Goal: Information Seeking & Learning: Learn about a topic

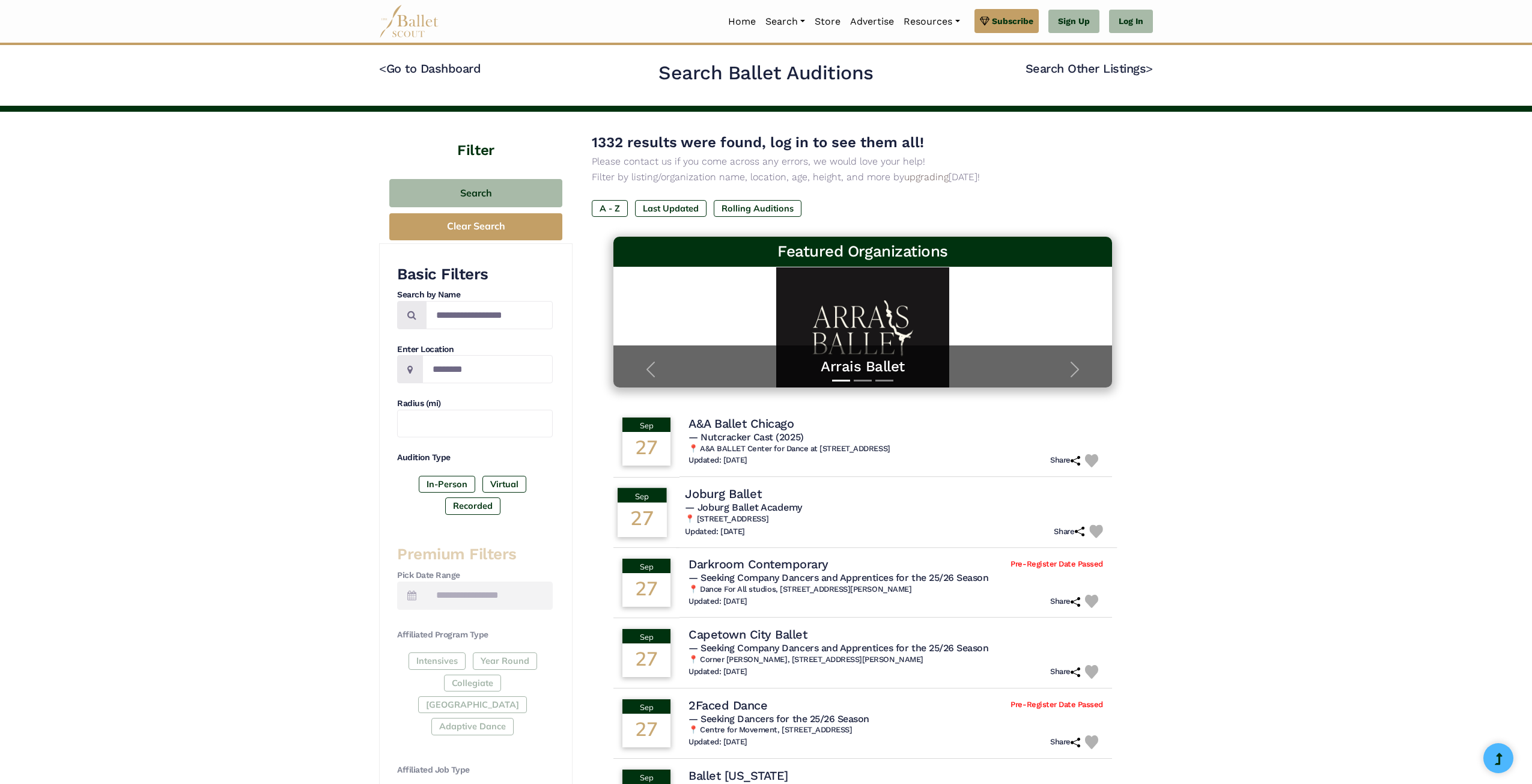
click at [738, 498] on h4 "Joburg Ballet" at bounding box center [723, 493] width 76 height 16
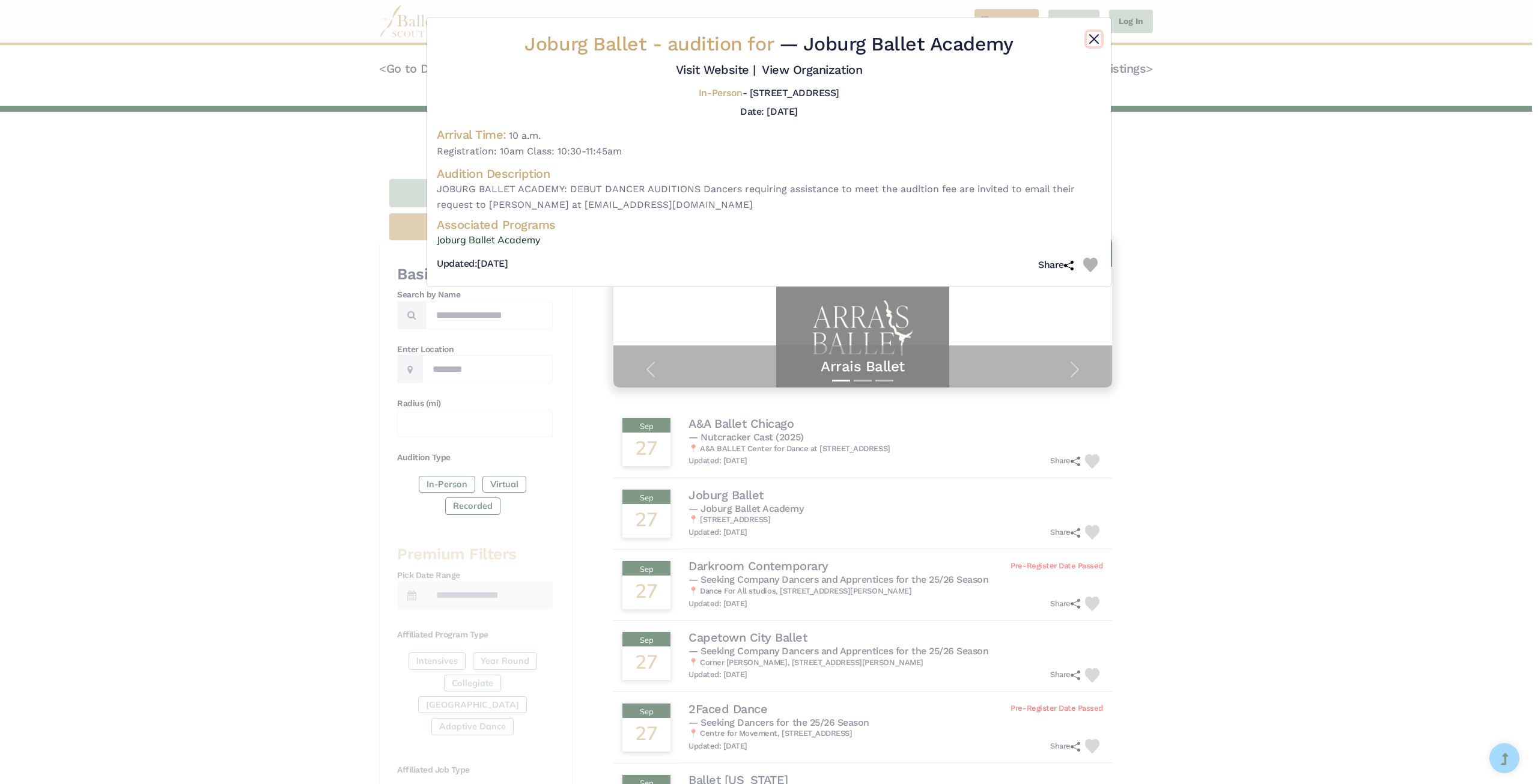
click at [1101, 41] on button "Close" at bounding box center [1094, 39] width 15 height 15
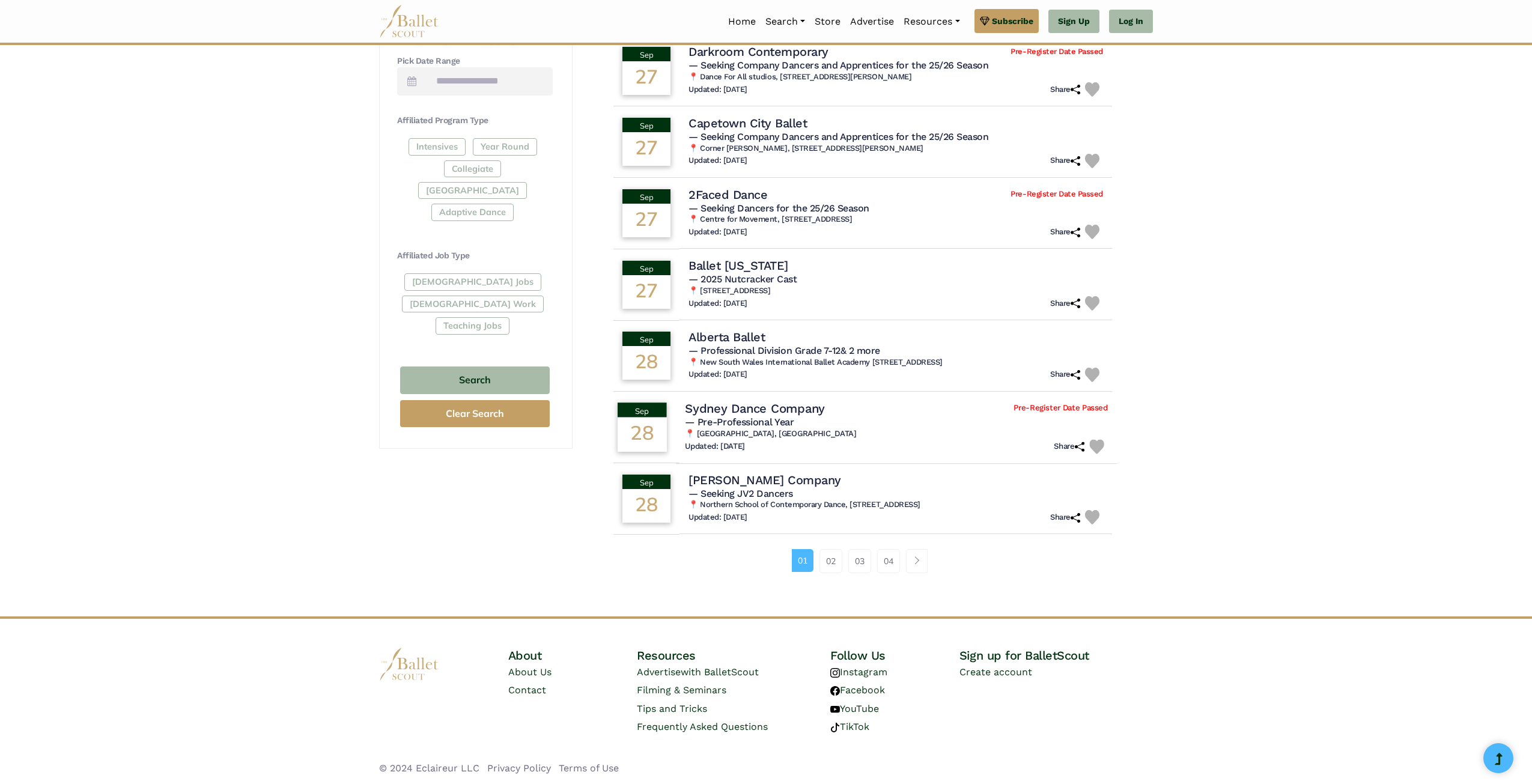
scroll to position [516, 0]
click at [830, 561] on link "02" at bounding box center [831, 559] width 23 height 24
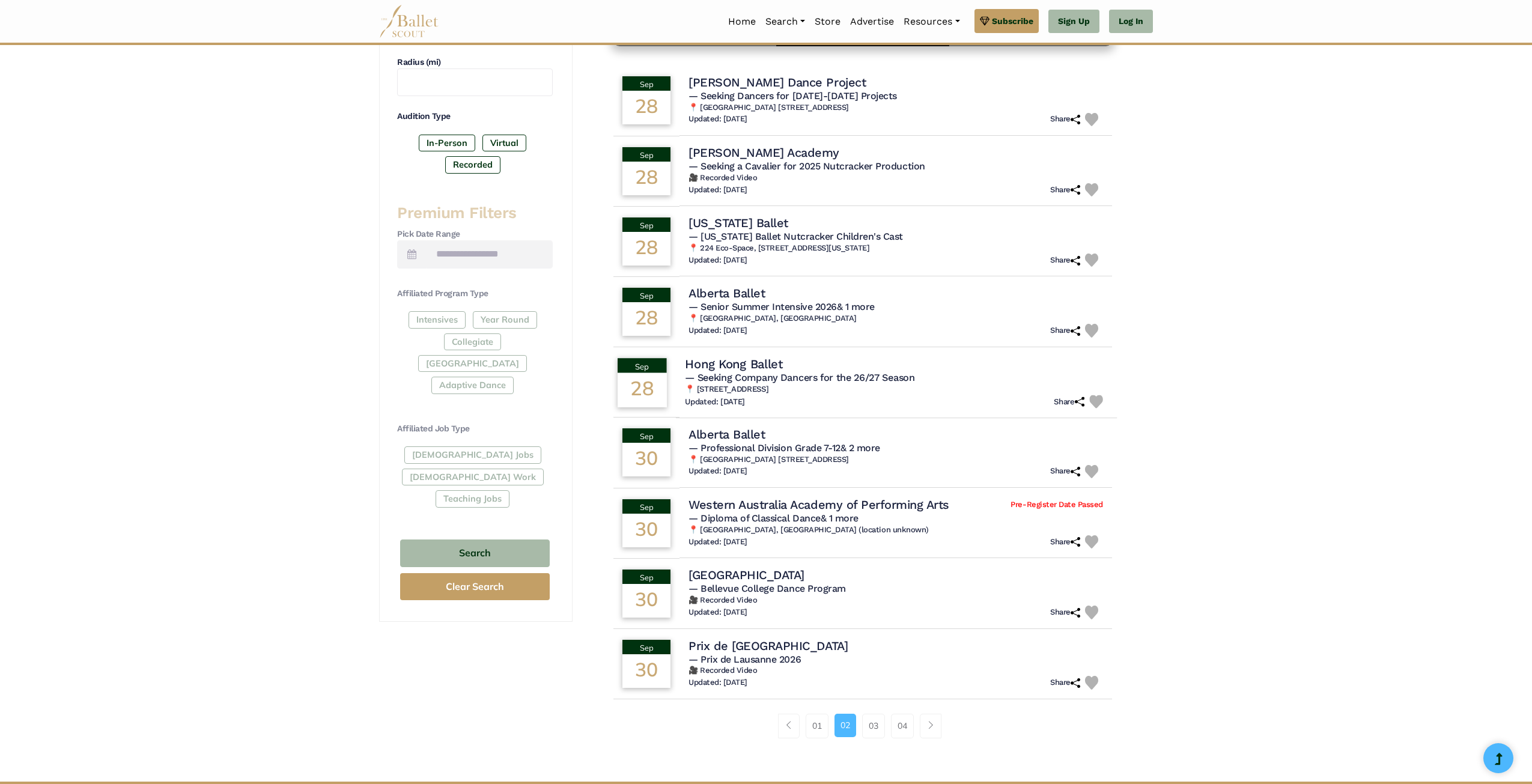
scroll to position [361, 0]
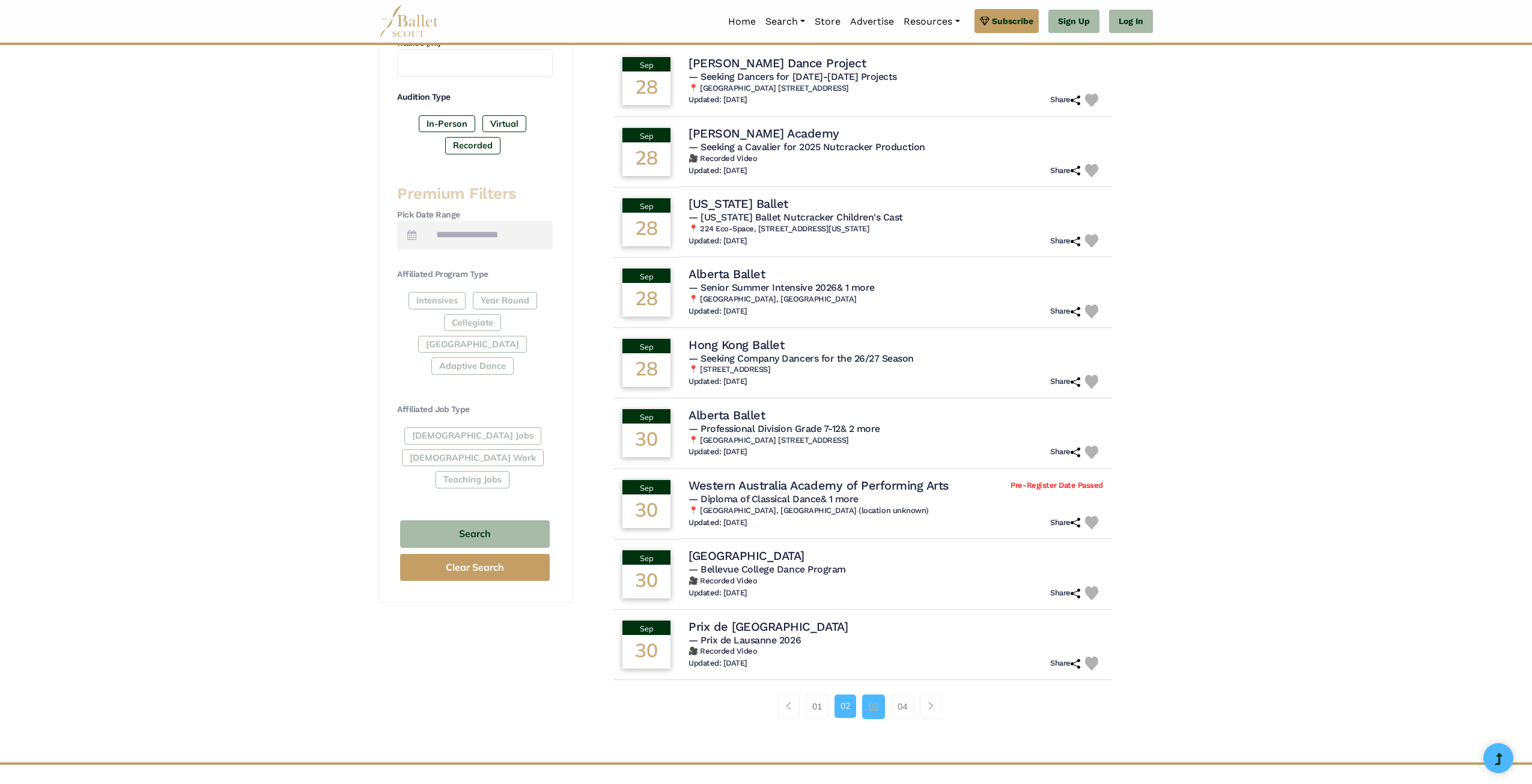
click at [868, 708] on link "03" at bounding box center [873, 707] width 23 height 24
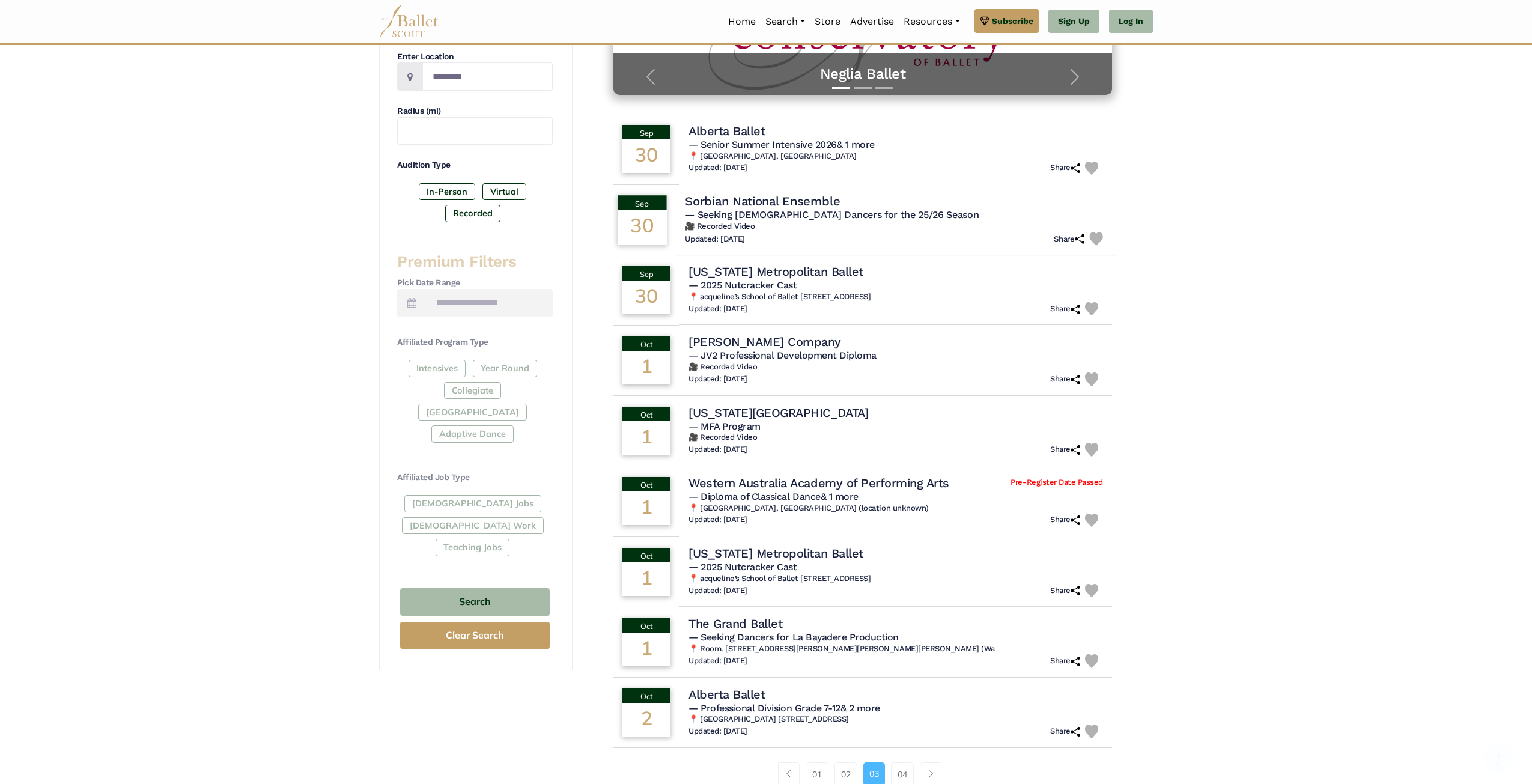
scroll to position [361, 0]
